Goal: Entertainment & Leisure: Consume media (video, audio)

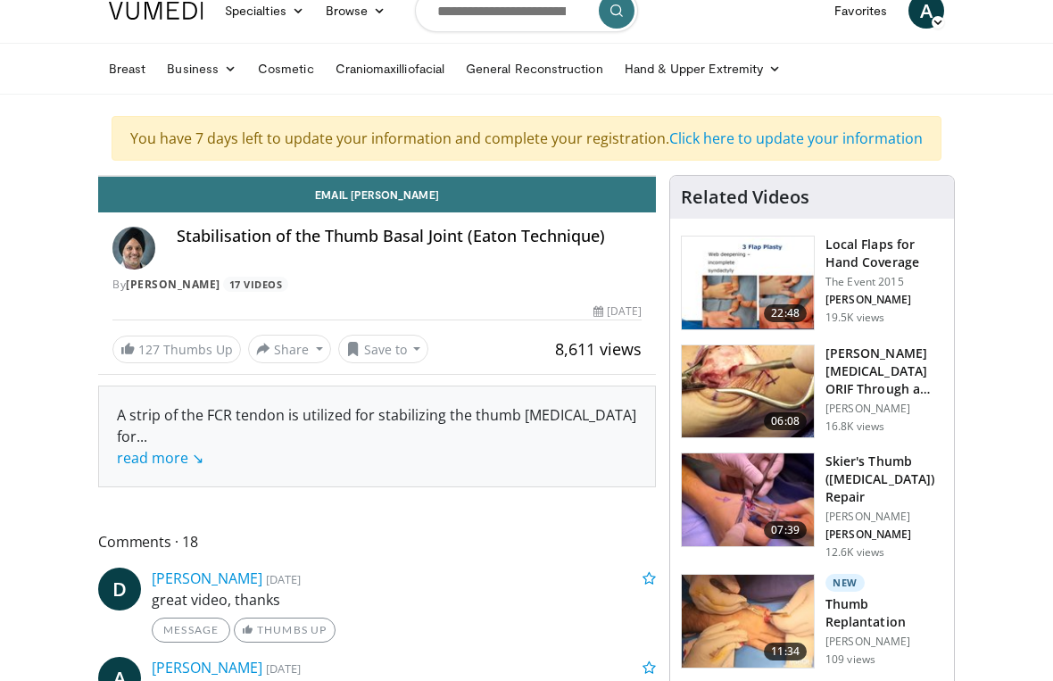
click at [402, 201] on icon "Video Player" at bounding box center [377, 176] width 50 height 50
click at [493, 176] on div "80 seconds Tap to unmute" at bounding box center [377, 176] width 556 height 0
click at [402, 201] on icon "Video Player" at bounding box center [377, 176] width 50 height 50
click at [221, 201] on icon "Video Player" at bounding box center [228, 176] width 50 height 50
click at [402, 201] on icon "Video Player" at bounding box center [377, 176] width 50 height 50
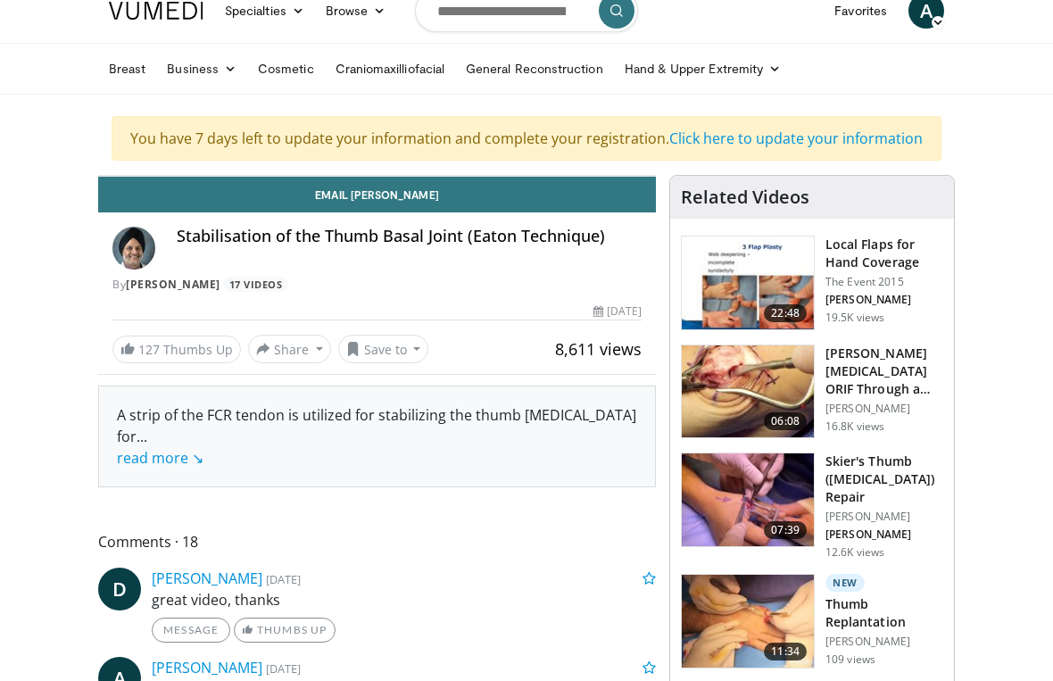
click at [232, 201] on icon "Video Player" at bounding box center [228, 176] width 50 height 50
click at [402, 201] on icon "Video Player" at bounding box center [377, 176] width 50 height 50
click at [232, 201] on icon "Video Player" at bounding box center [228, 176] width 50 height 50
click at [239, 201] on icon "Video Player" at bounding box center [228, 176] width 50 height 50
click at [253, 201] on icon "Video Player" at bounding box center [228, 176] width 50 height 50
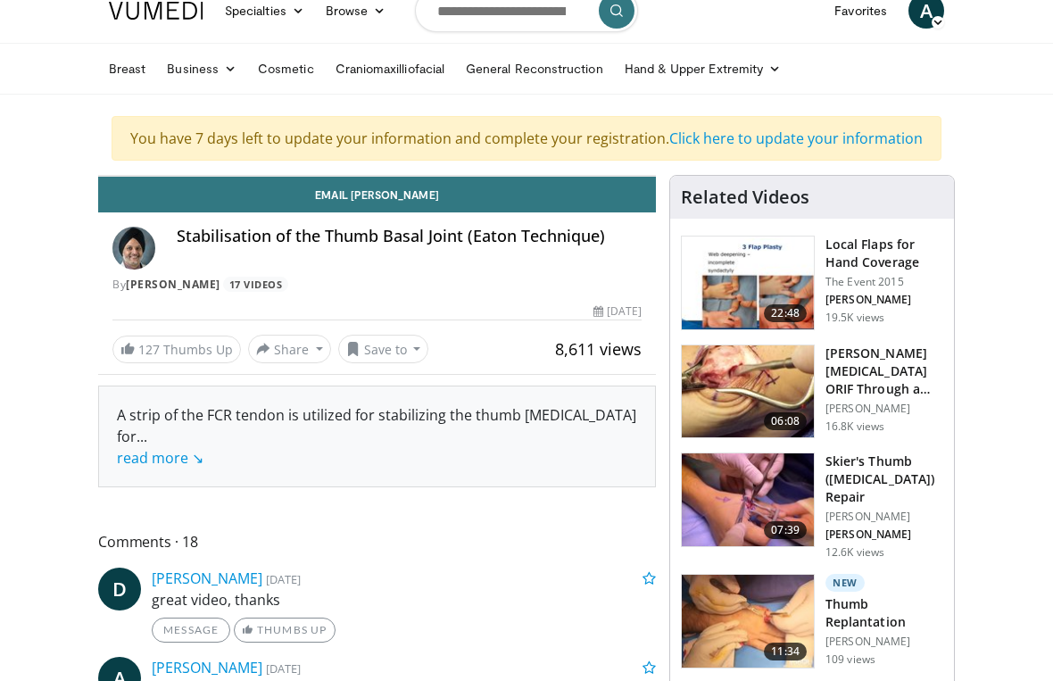
click at [187, 176] on div "10 seconds Tap to unmute" at bounding box center [377, 176] width 556 height 0
click at [213, 201] on icon "Video Player" at bounding box center [228, 176] width 50 height 50
click at [236, 201] on icon "Video Player" at bounding box center [228, 176] width 50 height 50
click at [655, 176] on div "20 seconds Tap to unmute" at bounding box center [377, 176] width 556 height 0
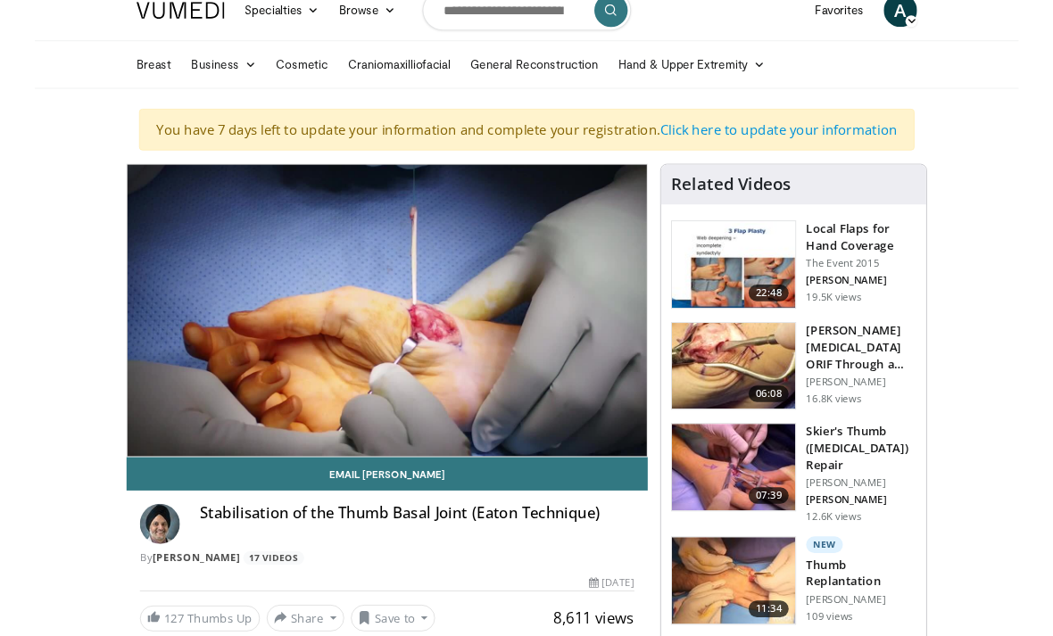
scroll to position [22, 0]
